Goal: Task Accomplishment & Management: Use online tool/utility

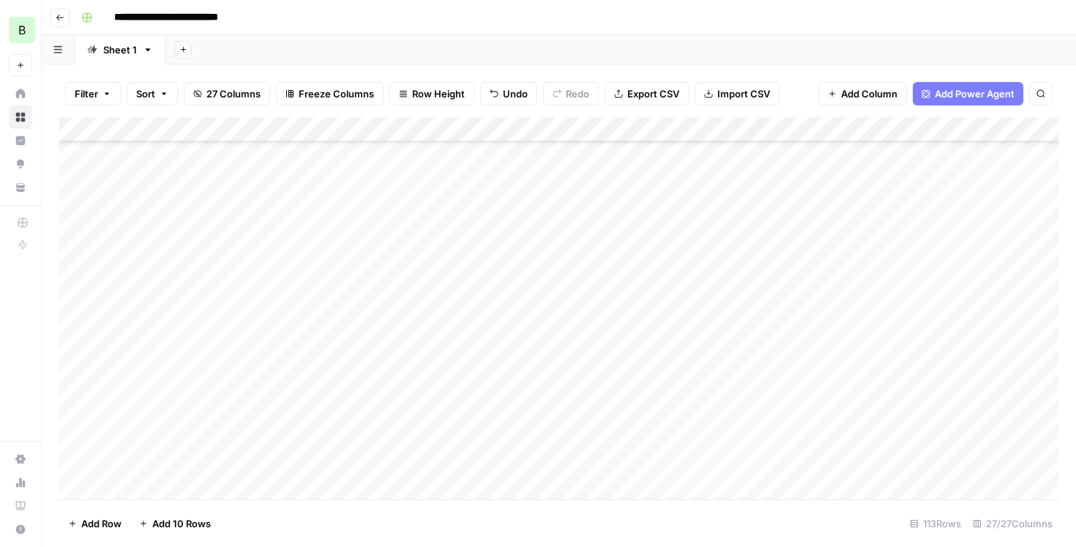
scroll to position [520, 0]
click at [618, 307] on div "Add Column" at bounding box center [558, 308] width 999 height 382
click at [607, 334] on div "Add Column" at bounding box center [558, 308] width 999 height 382
click at [389, 330] on div "Add Column" at bounding box center [558, 308] width 999 height 382
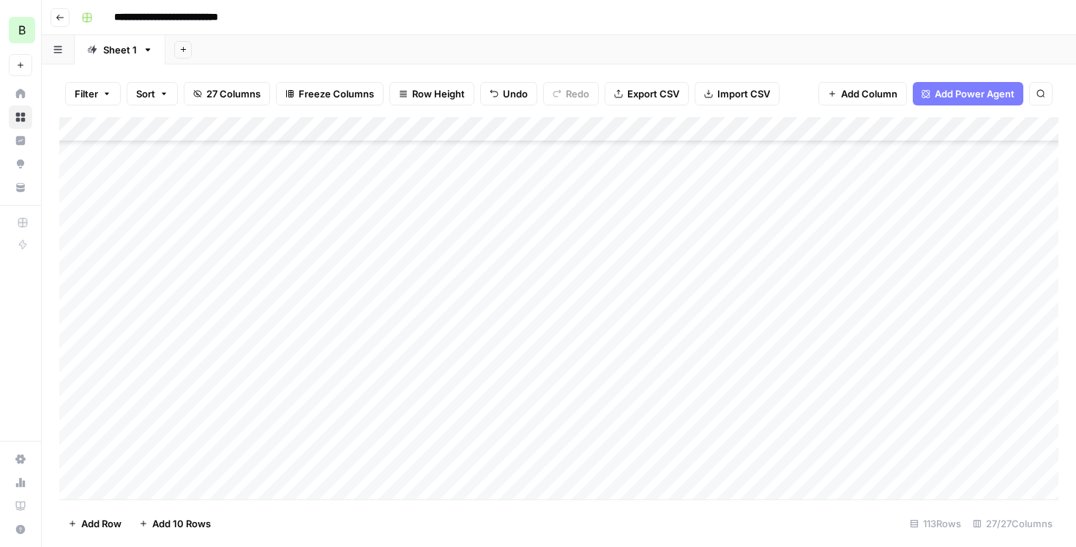
click at [618, 244] on div "Add Column" at bounding box center [558, 308] width 999 height 382
type textarea "*"
click at [625, 267] on div "Add Column" at bounding box center [558, 308] width 999 height 382
click at [754, 244] on div "Add Column" at bounding box center [558, 308] width 999 height 382
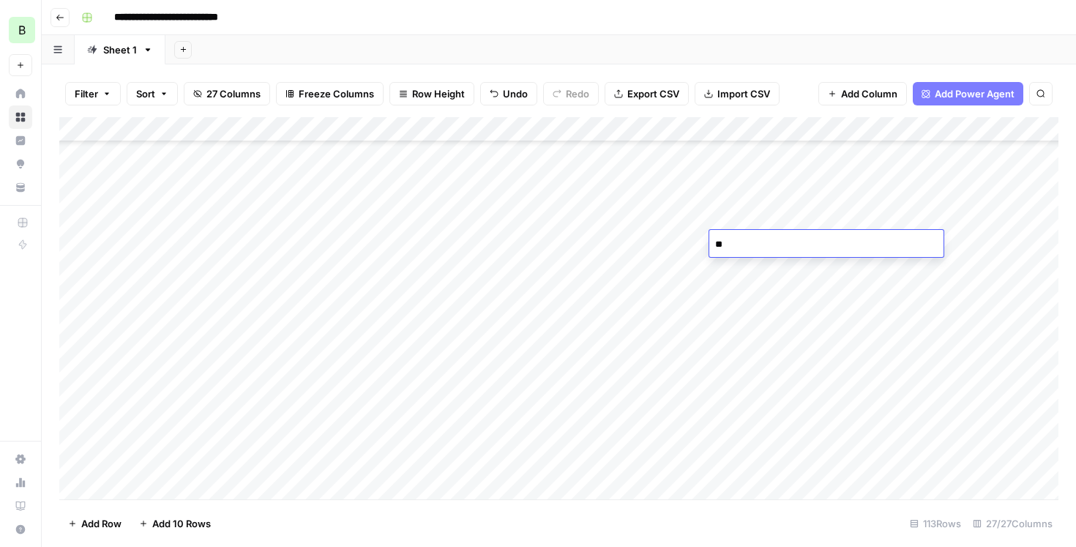
type textarea "*"
click at [595, 266] on div "Add Column" at bounding box center [558, 308] width 999 height 382
click at [389, 271] on div "Add Column" at bounding box center [558, 308] width 999 height 382
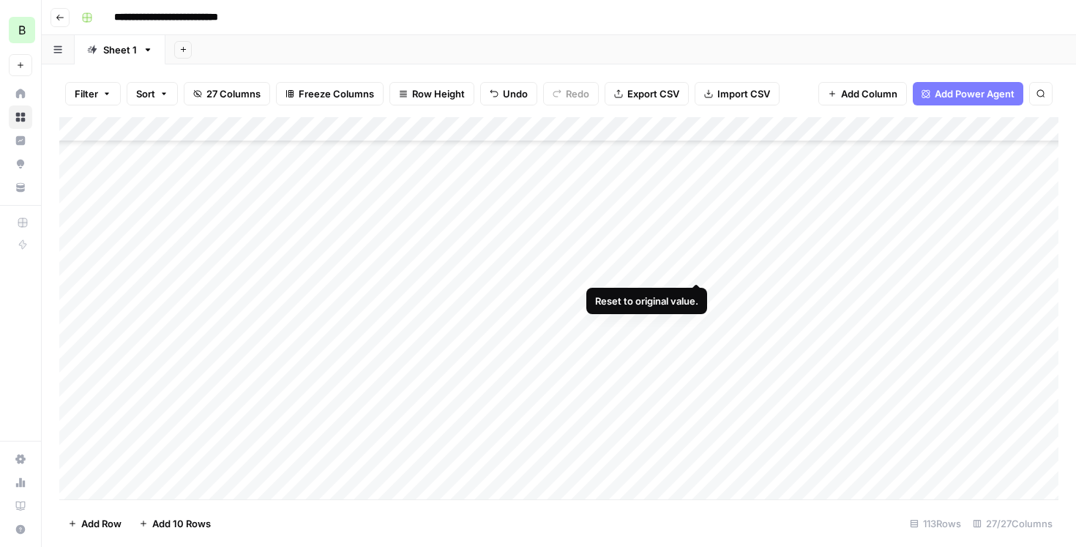
click at [615, 266] on div "Add Column" at bounding box center [558, 308] width 999 height 382
click at [607, 292] on div "Add Column" at bounding box center [558, 308] width 999 height 382
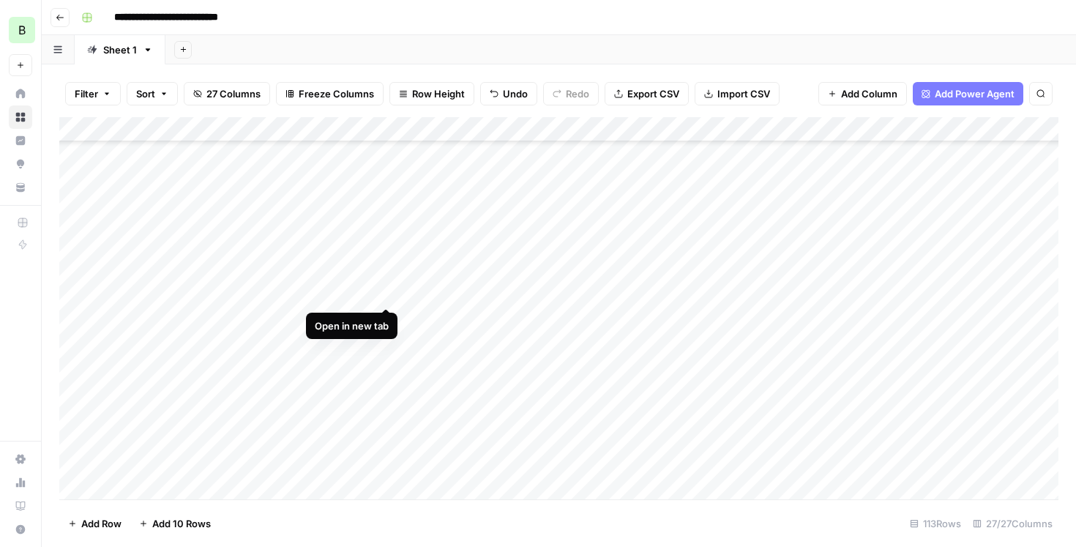
click at [382, 292] on div "Add Column" at bounding box center [558, 308] width 999 height 382
click at [353, 267] on div "Add Column" at bounding box center [558, 308] width 999 height 382
click at [348, 292] on div "Add Column" at bounding box center [558, 308] width 999 height 382
click at [390, 289] on div "Add Column" at bounding box center [558, 308] width 999 height 382
click at [617, 296] on div "Add Column" at bounding box center [558, 308] width 999 height 382
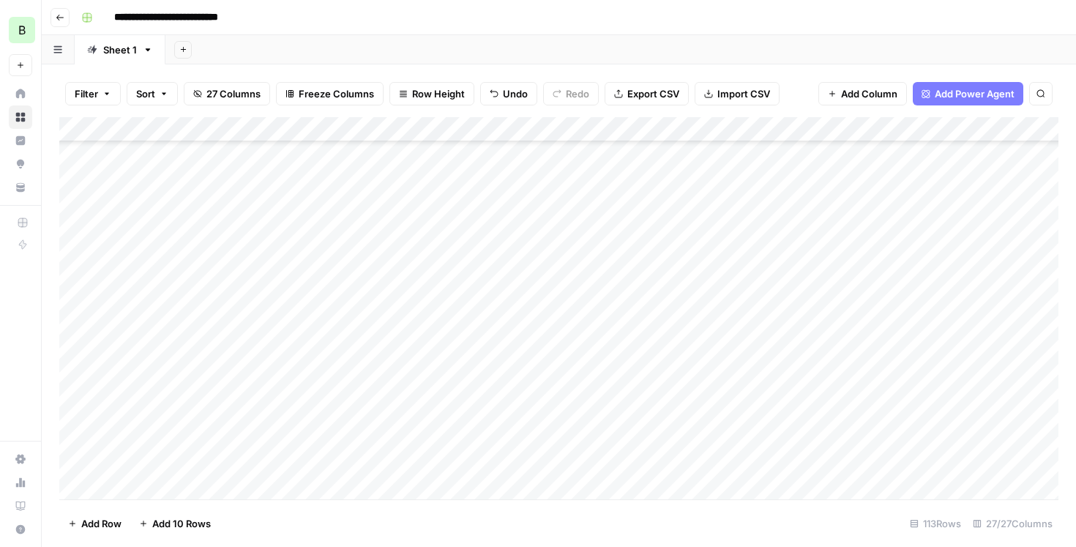
click at [617, 296] on div "Add Column" at bounding box center [558, 308] width 999 height 382
type textarea "*"
click at [596, 317] on div "Add Column" at bounding box center [558, 308] width 999 height 382
click at [382, 318] on div "Add Column" at bounding box center [558, 308] width 999 height 382
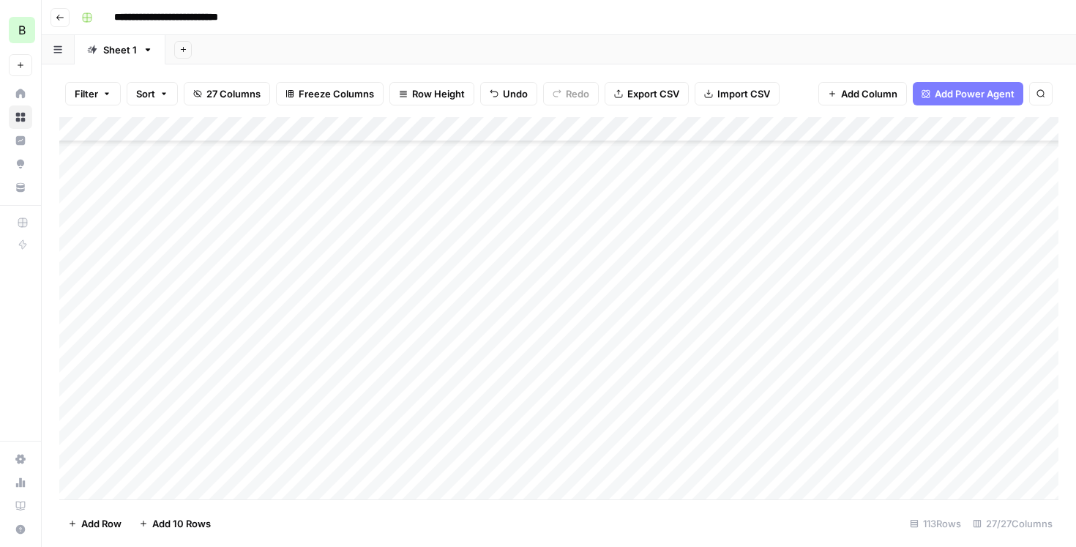
click at [620, 315] on div "Add Column" at bounding box center [558, 308] width 999 height 382
type textarea "*"
click at [615, 348] on div "Add Column" at bounding box center [558, 308] width 999 height 382
click at [391, 342] on div "Add Column" at bounding box center [558, 308] width 999 height 382
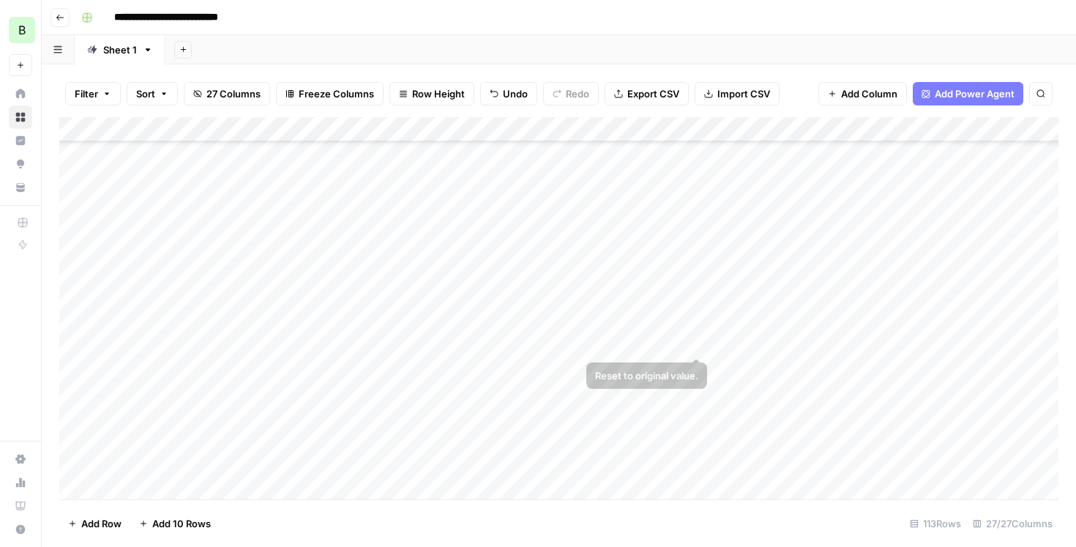
click at [739, 339] on div "Add Column" at bounding box center [558, 308] width 999 height 382
click at [519, 372] on div "Add Column" at bounding box center [558, 308] width 999 height 382
click at [615, 367] on div "Add Column" at bounding box center [558, 308] width 999 height 382
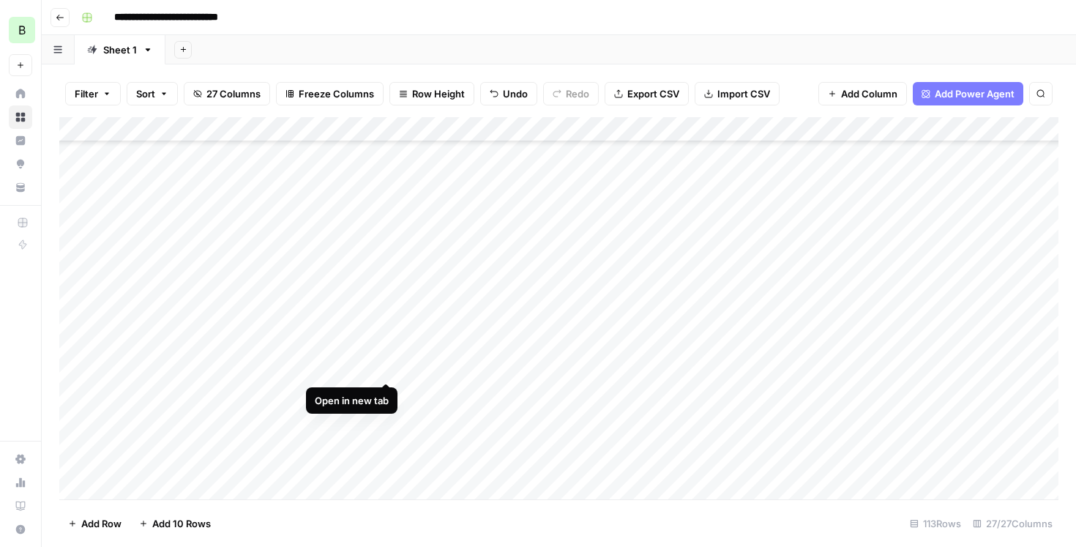
click at [384, 366] on div "Add Column" at bounding box center [558, 308] width 999 height 382
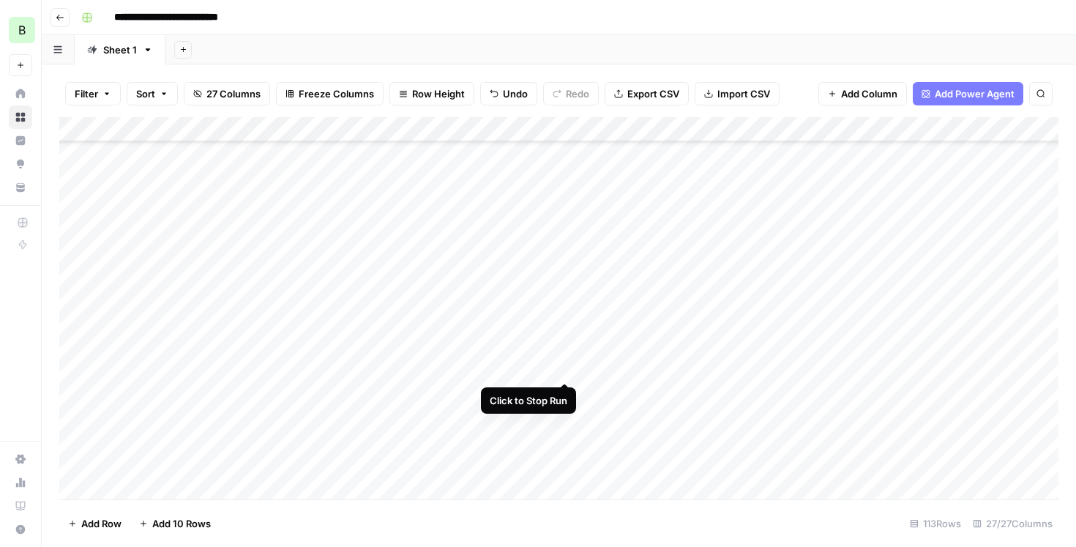
click at [566, 364] on div "Add Column" at bounding box center [558, 308] width 999 height 382
click at [562, 369] on div "Add Column" at bounding box center [558, 308] width 999 height 382
click at [781, 372] on div "Add Column" at bounding box center [558, 308] width 999 height 382
click at [740, 389] on div "Add Column" at bounding box center [558, 308] width 999 height 382
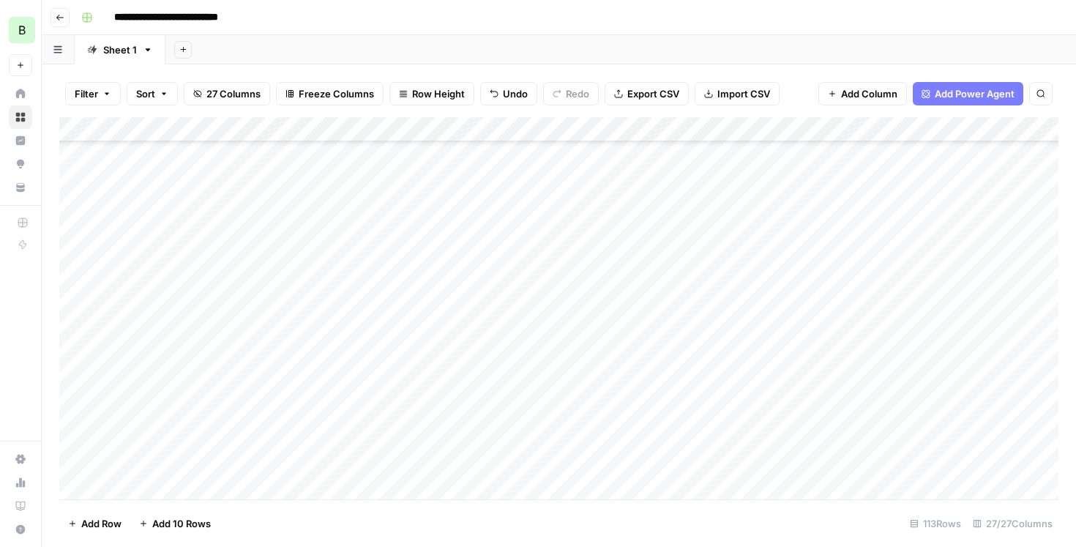
click at [715, 369] on div "Add Column" at bounding box center [558, 308] width 999 height 382
click at [378, 368] on div "Add Column" at bounding box center [558, 308] width 999 height 382
click at [387, 368] on div "Add Column" at bounding box center [558, 308] width 999 height 382
click at [601, 251] on div "Add Column" at bounding box center [558, 308] width 999 height 382
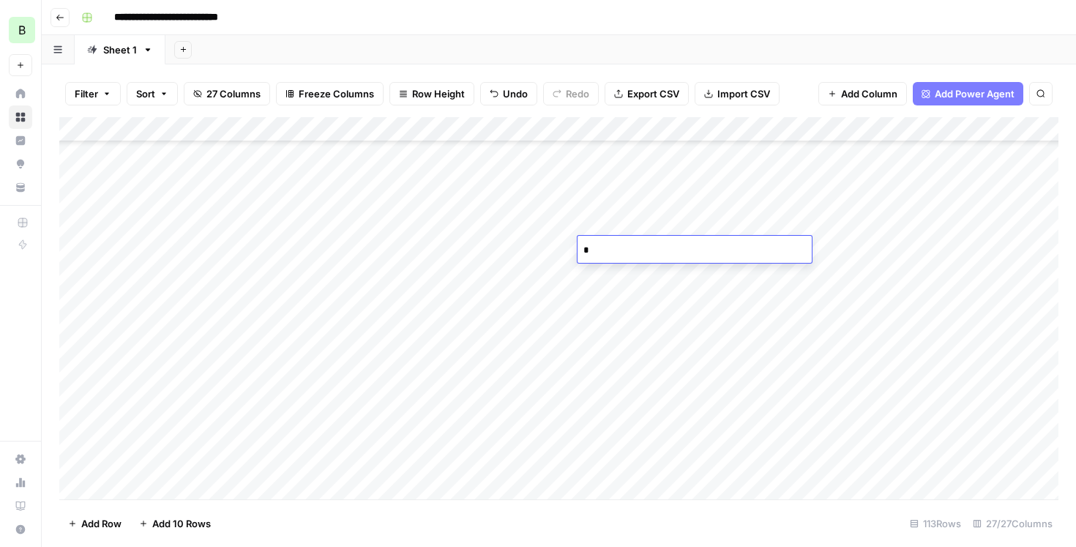
click at [599, 280] on div "Add Column" at bounding box center [558, 308] width 999 height 382
click at [389, 274] on div "Add Column" at bounding box center [558, 308] width 999 height 382
